Goal: Task Accomplishment & Management: Complete application form

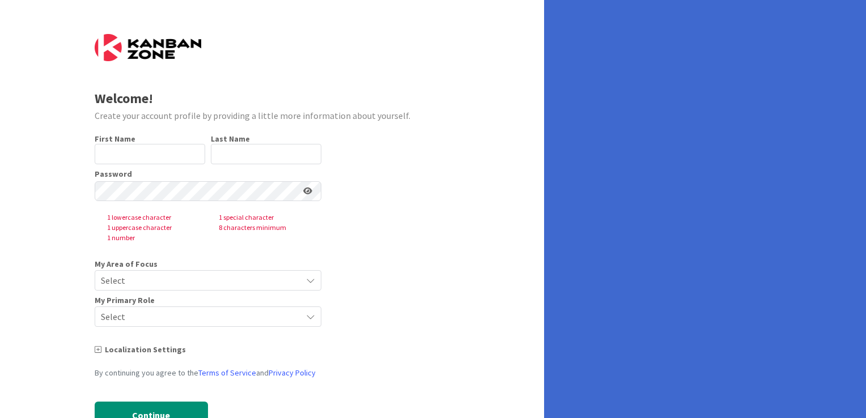
click at [154, 159] on input "text" at bounding box center [150, 154] width 110 height 20
type input "[PERSON_NAME]"
click at [240, 153] on input "text" at bounding box center [266, 154] width 110 height 20
type input "[PERSON_NAME]"
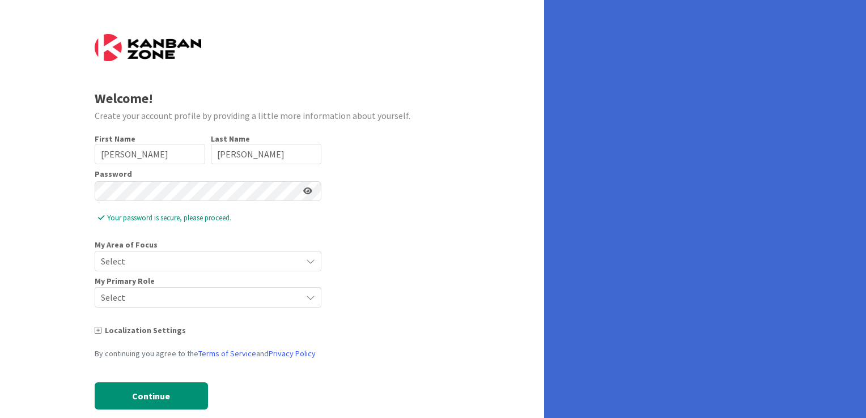
click at [409, 216] on form "Welcome! Create your account profile by providing a little more information abo…" at bounding box center [272, 230] width 355 height 393
click at [307, 192] on icon at bounding box center [307, 191] width 9 height 8
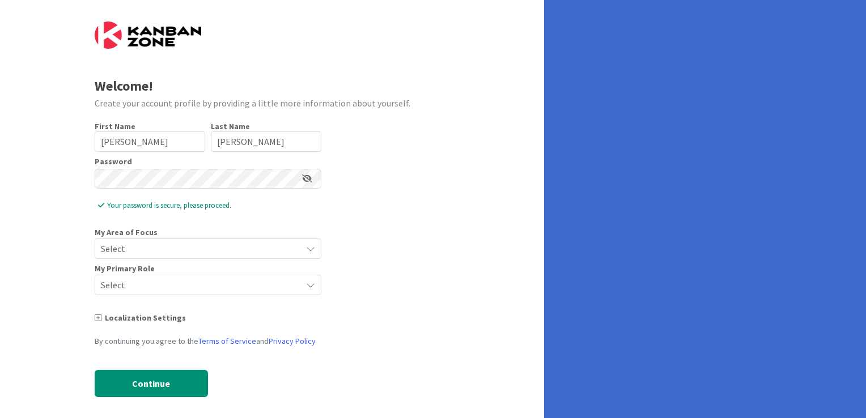
scroll to position [19, 0]
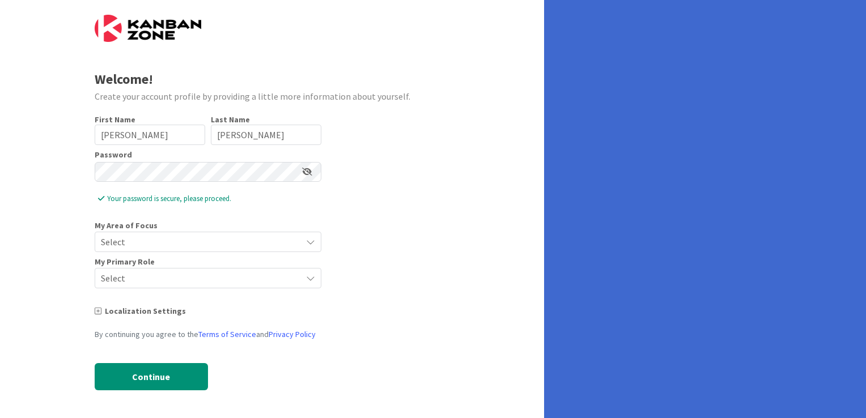
click at [274, 240] on span "Select" at bounding box center [198, 242] width 195 height 16
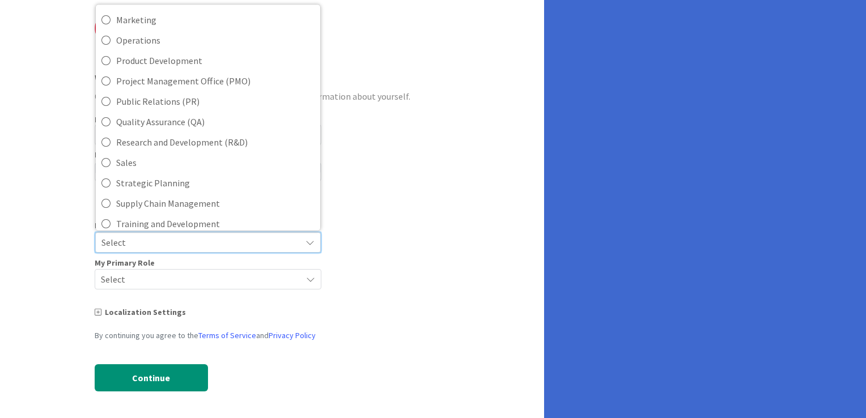
scroll to position [227, 0]
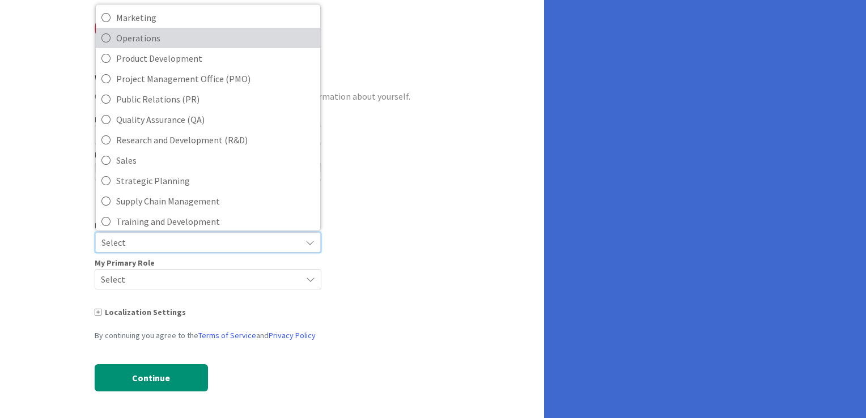
click at [197, 44] on span "Operations" at bounding box center [215, 37] width 198 height 17
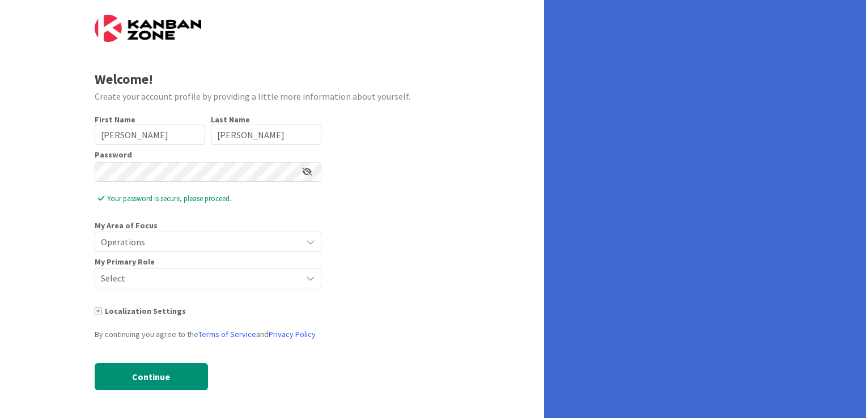
click at [211, 278] on span "Select" at bounding box center [198, 278] width 195 height 16
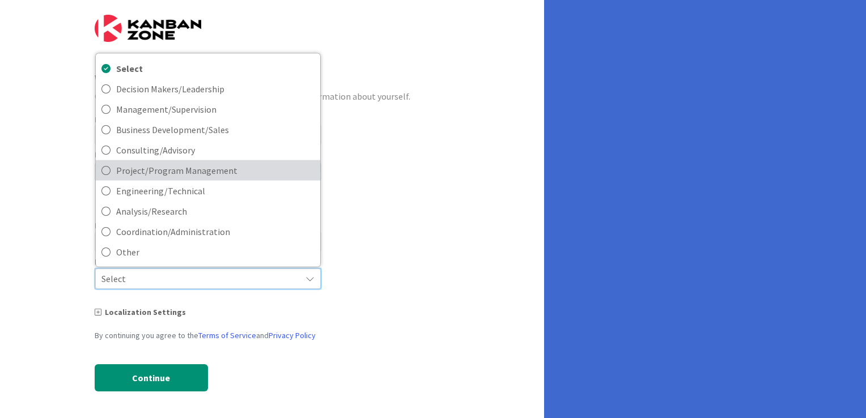
click at [199, 173] on span "Project/Program Management" at bounding box center [215, 169] width 198 height 17
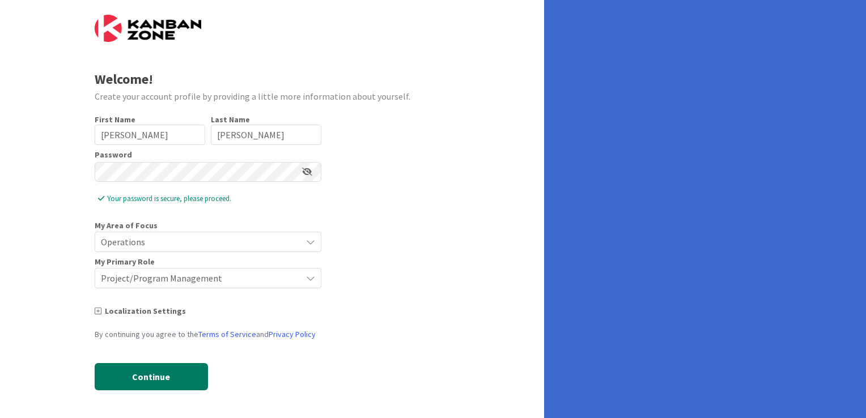
click at [167, 377] on button "Continue" at bounding box center [151, 376] width 113 height 27
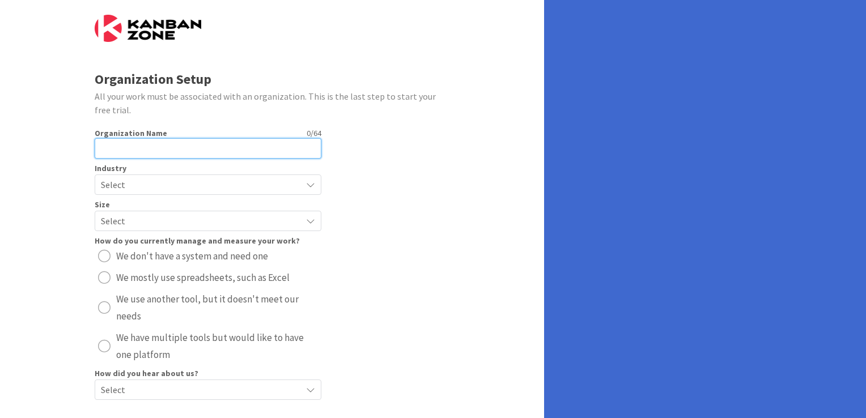
click at [199, 149] on input "text" at bounding box center [208, 148] width 227 height 20
type input "Bobbifrances"
click at [263, 185] on span "Select" at bounding box center [198, 185] width 195 height 16
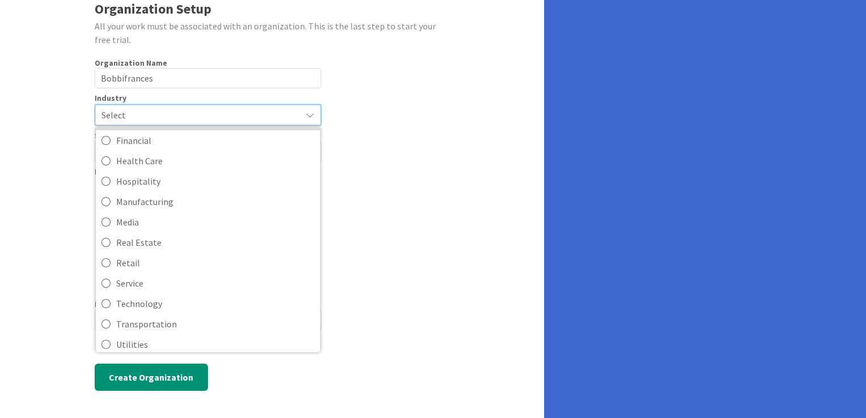
scroll to position [109, 0]
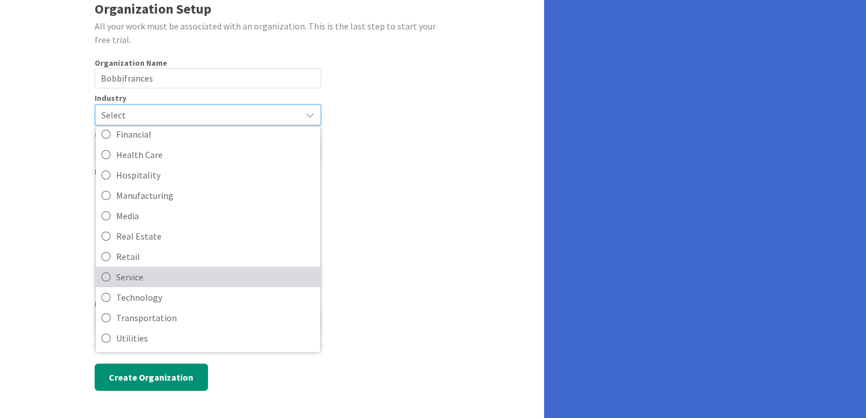
click at [153, 275] on span "Service" at bounding box center [215, 276] width 198 height 17
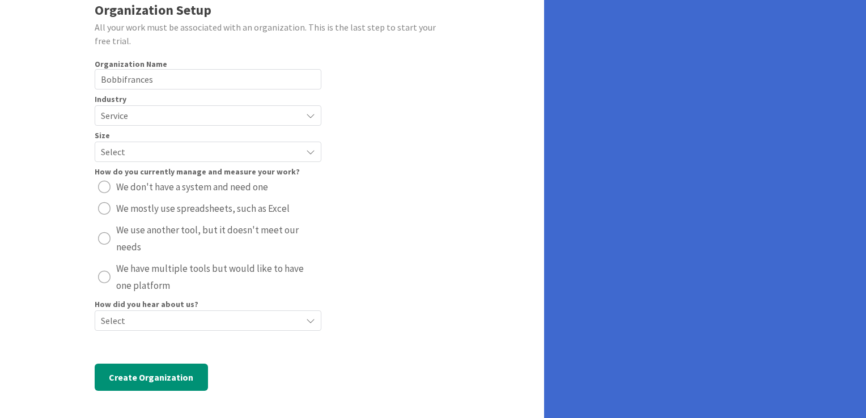
click at [226, 119] on span "Service" at bounding box center [198, 116] width 195 height 16
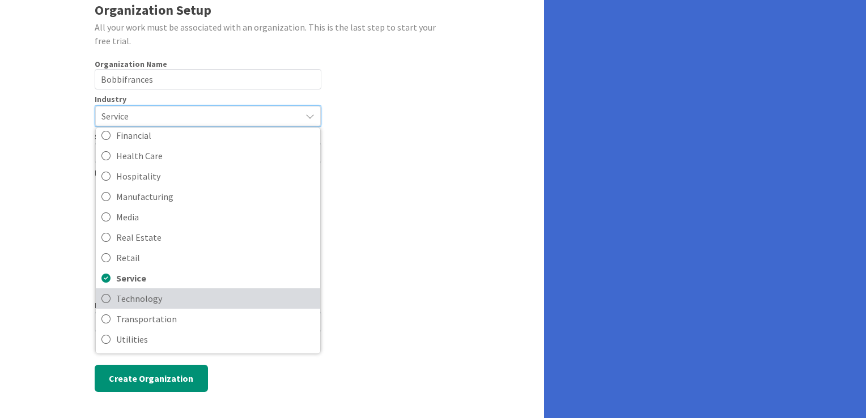
click at [146, 300] on span "Technology" at bounding box center [215, 298] width 198 height 17
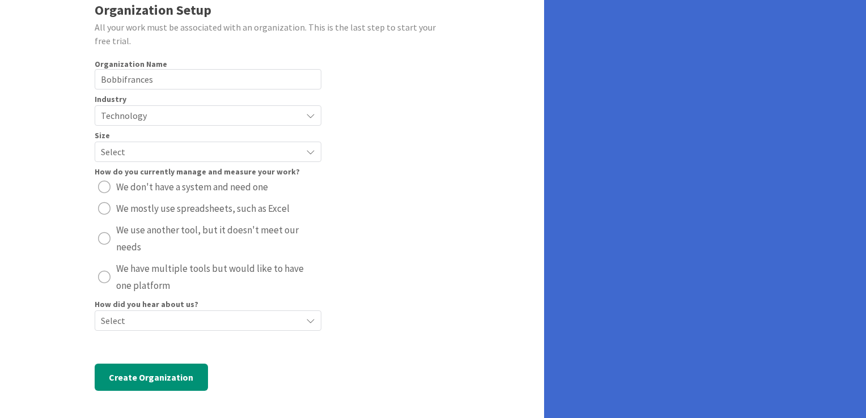
click at [209, 154] on span "Select" at bounding box center [198, 152] width 195 height 16
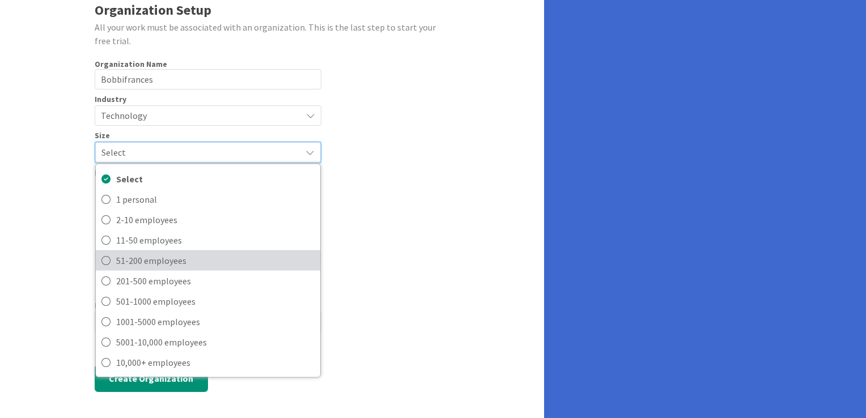
click at [177, 253] on span "51-200 employees" at bounding box center [215, 260] width 198 height 17
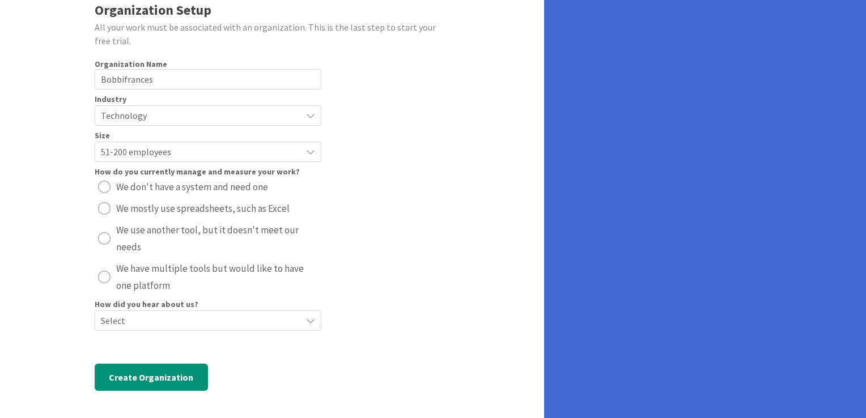
click at [104, 278] on div "radio" at bounding box center [104, 277] width 12 height 12
click at [297, 322] on div "Select" at bounding box center [208, 321] width 227 height 20
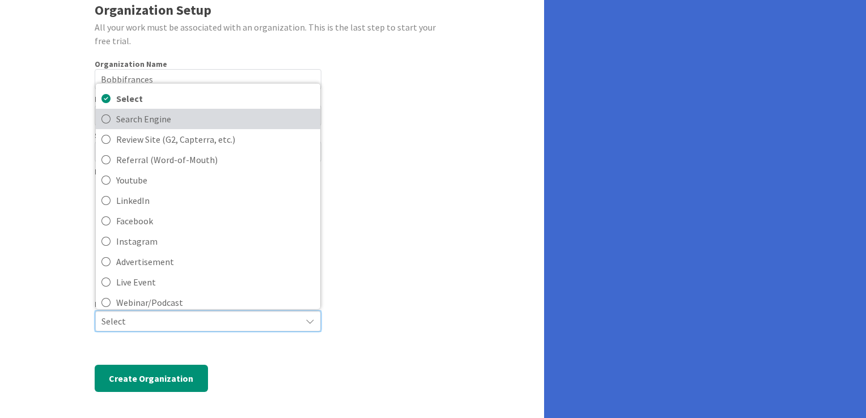
click at [184, 110] on span "Search Engine" at bounding box center [215, 118] width 198 height 17
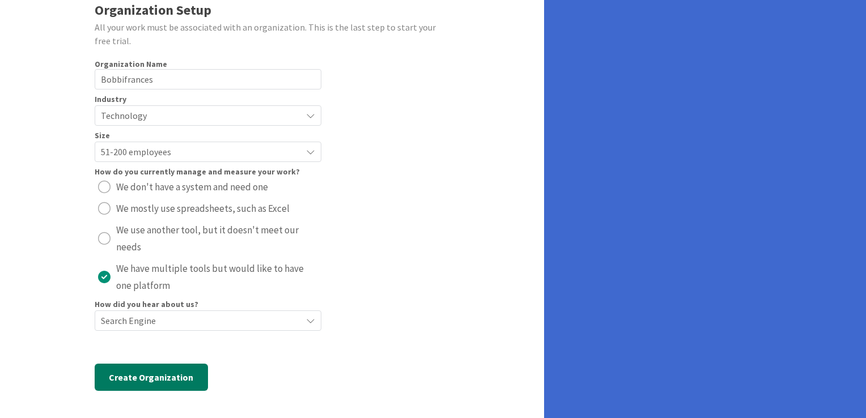
click at [158, 377] on button "Create Organization" at bounding box center [151, 377] width 113 height 27
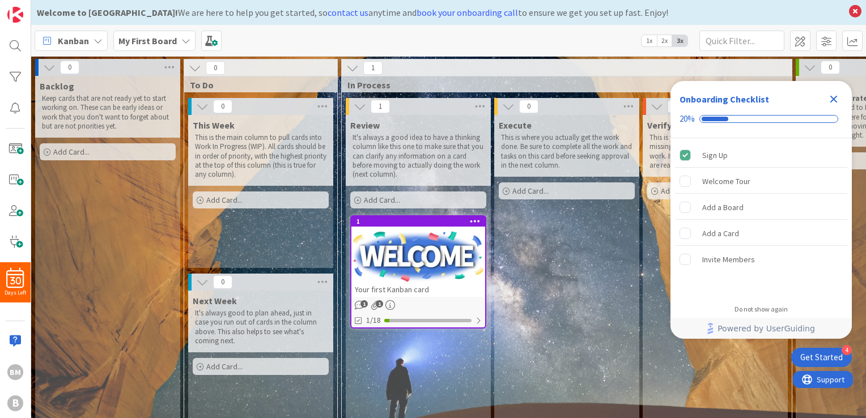
click at [837, 104] on icon "Close Checklist" at bounding box center [834, 99] width 14 height 14
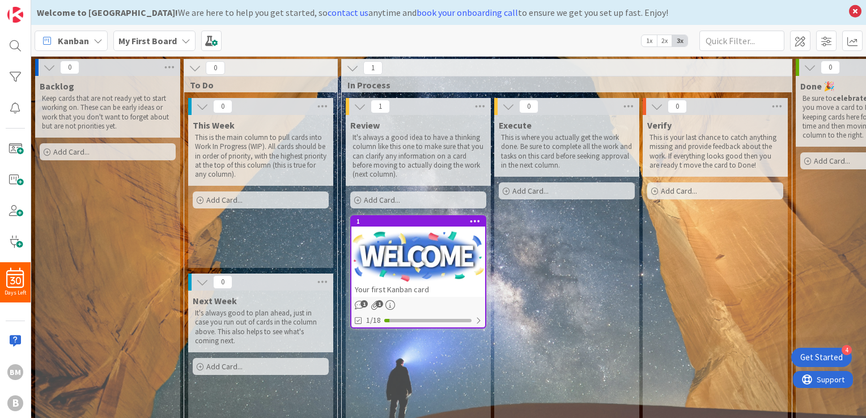
click at [260, 157] on p "This is the main column to pull cards into Work In Progress (WIP). All cards sh…" at bounding box center [260, 156] width 131 height 46
